Goal: Information Seeking & Learning: Find specific fact

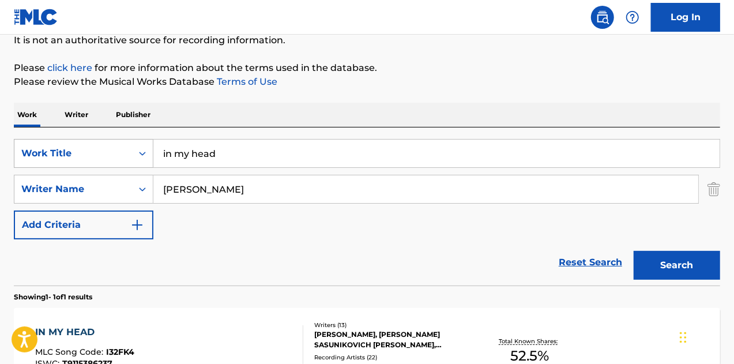
drag, startPoint x: 227, startPoint y: 158, endPoint x: 129, endPoint y: 161, distance: 98.0
click at [129, 161] on div "SearchWithCriteria5cbc26ea-1fc1-4850-b547-c04d48581a1f Work Title in my head" at bounding box center [367, 153] width 706 height 29
type input "wtfdik"
click at [176, 191] on input "[PERSON_NAME]" at bounding box center [425, 189] width 545 height 28
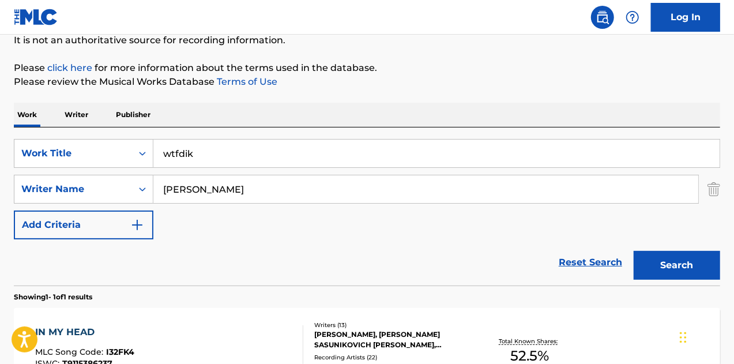
click at [176, 191] on input "[PERSON_NAME]" at bounding box center [425, 189] width 545 height 28
type input "[PERSON_NAME]"
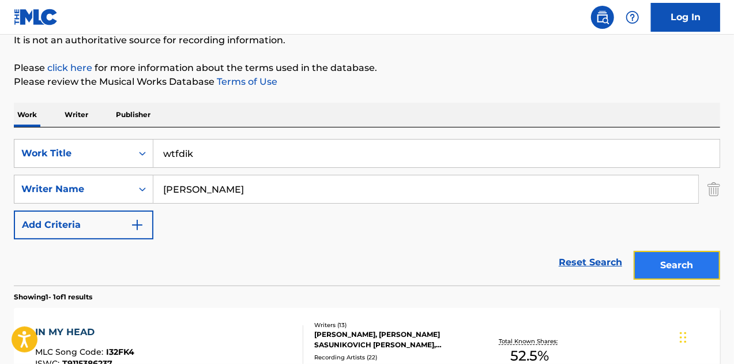
click at [655, 258] on button "Search" at bounding box center [676, 265] width 86 height 29
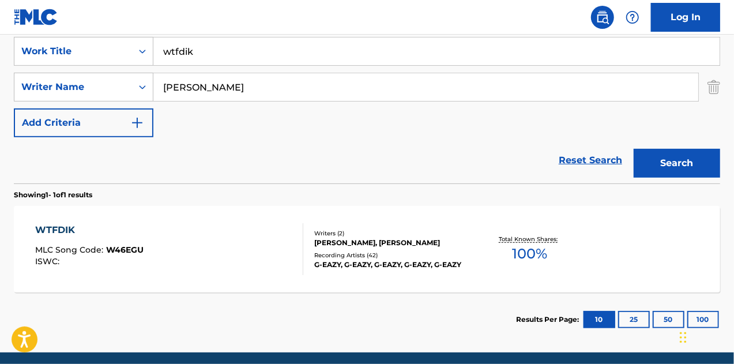
scroll to position [234, 0]
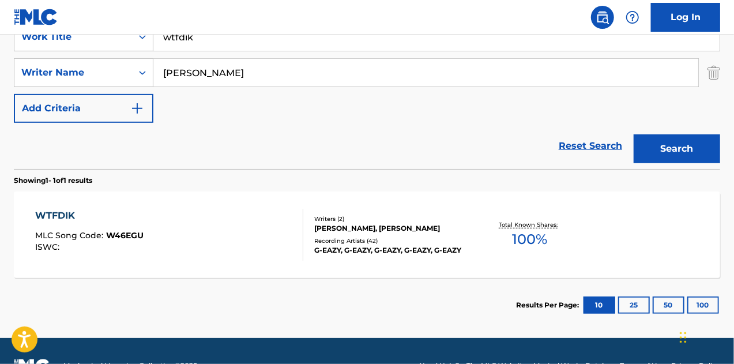
click at [237, 226] on div "WTFDIK MLC Song Code : W46EGU ISWC :" at bounding box center [169, 235] width 269 height 52
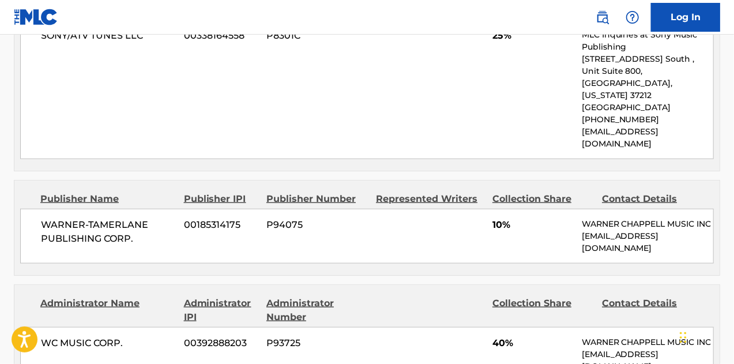
scroll to position [600, 0]
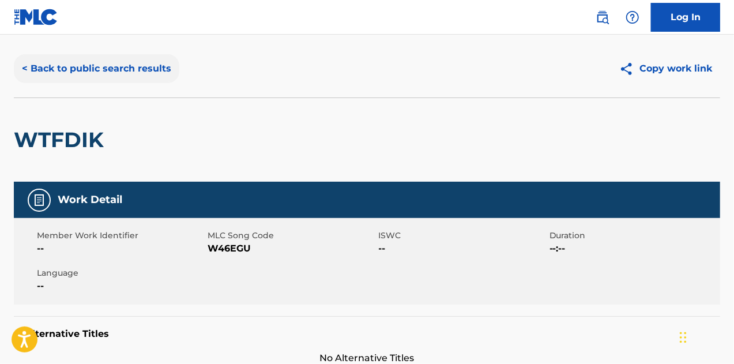
click at [127, 72] on button "< Back to public search results" at bounding box center [96, 68] width 165 height 29
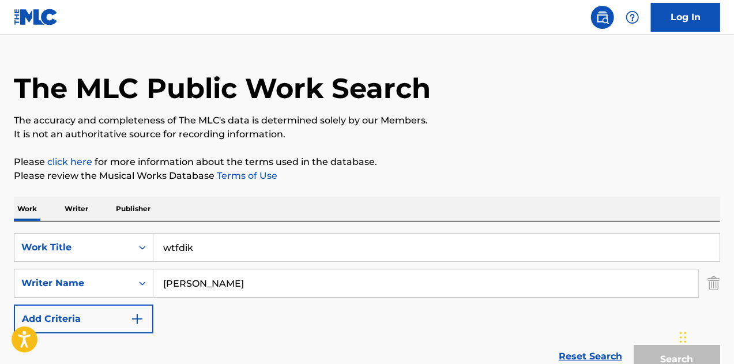
scroll to position [197, 0]
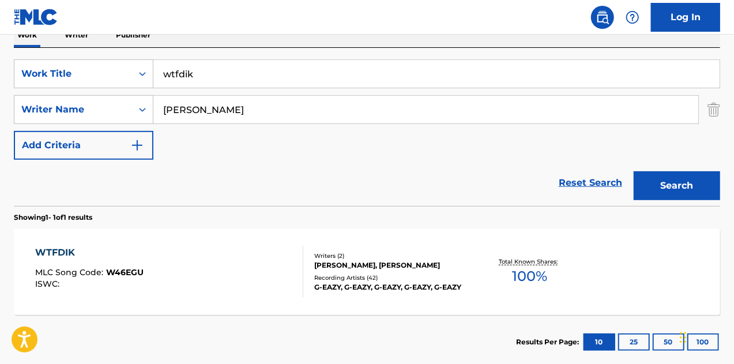
drag, startPoint x: 263, startPoint y: 74, endPoint x: 1, endPoint y: 59, distance: 262.7
click at [0, 59] on div "The MLC Public Work Search The accuracy and completeness of The MLC's data is d…" at bounding box center [367, 117] width 734 height 503
type input "one day"
click at [656, 183] on button "Search" at bounding box center [676, 185] width 86 height 29
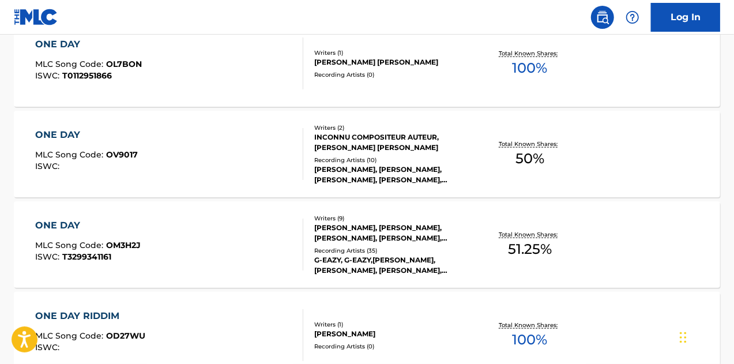
scroll to position [677, 0]
click at [265, 232] on div "ONE DAY MLC Song Code : OM3H2J ISWC : T3299341161" at bounding box center [169, 244] width 269 height 52
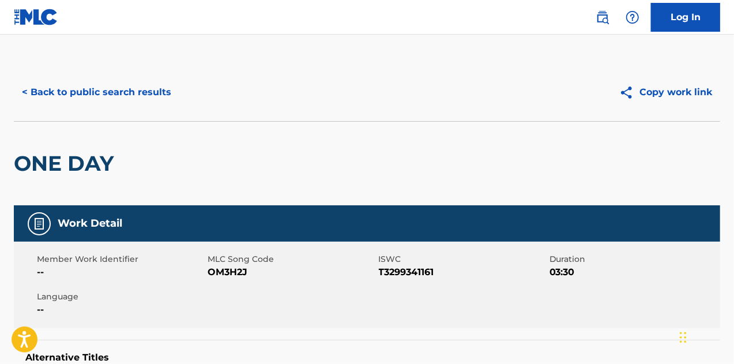
click at [89, 109] on div "< Back to public search results Copy work link" at bounding box center [367, 92] width 706 height 58
click at [86, 102] on button "< Back to public search results" at bounding box center [96, 92] width 165 height 29
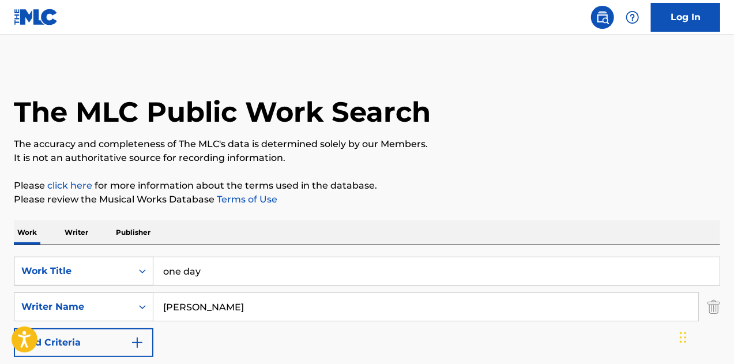
drag, startPoint x: 212, startPoint y: 277, endPoint x: 109, endPoint y: 266, distance: 102.6
click at [109, 266] on div "SearchWithCriteria5cbc26ea-1fc1-4850-b547-c04d48581a1f Work Title one day" at bounding box center [367, 270] width 706 height 29
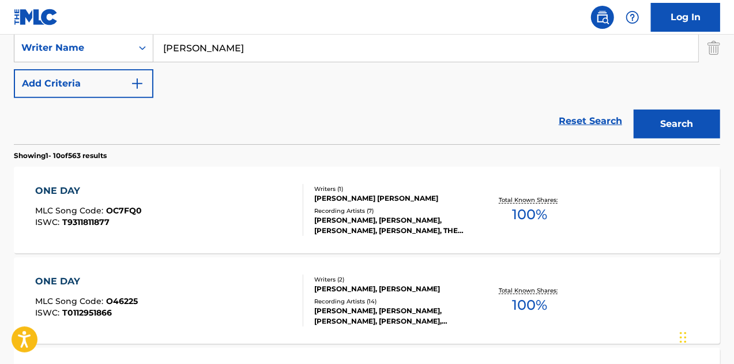
scroll to position [271, 0]
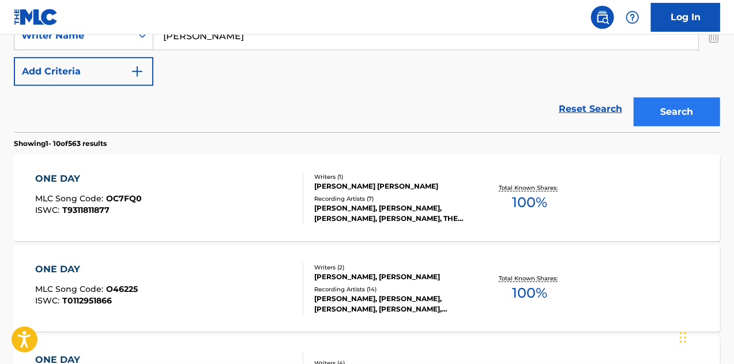
type input "$wish"
click at [674, 107] on button "Search" at bounding box center [676, 111] width 86 height 29
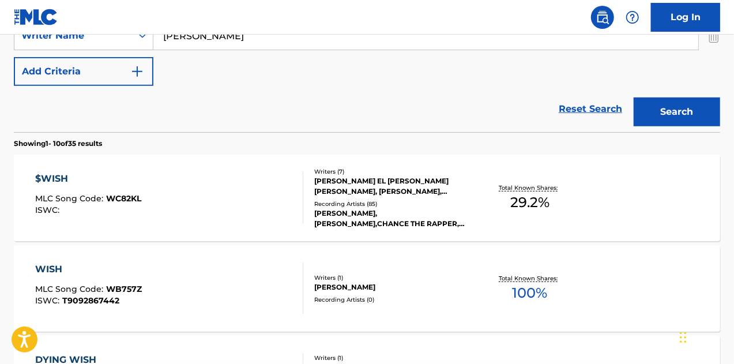
click at [236, 187] on div "$WISH MLC Song Code : WC82KL ISWC :" at bounding box center [169, 198] width 269 height 52
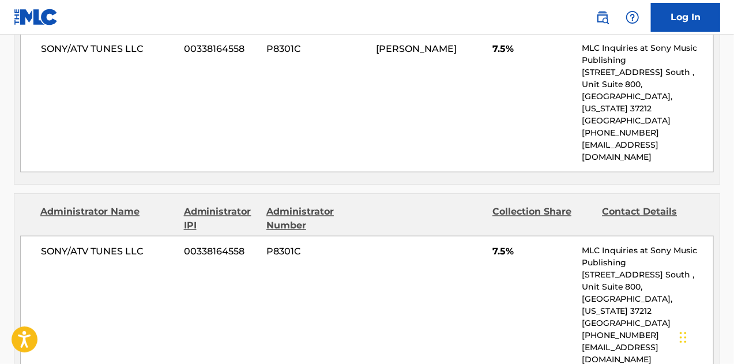
scroll to position [890, 0]
